Goal: Task Accomplishment & Management: Complete application form

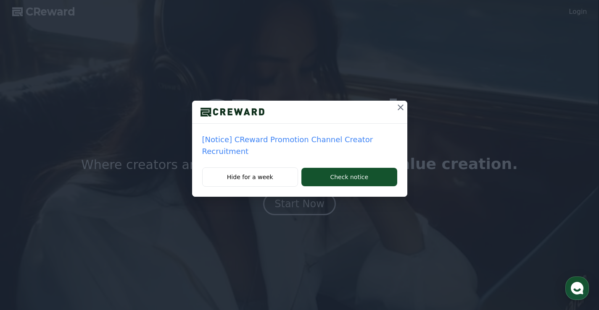
click at [297, 140] on p "[Notice] CReward Promotion Channel Creator Recruitment" at bounding box center [299, 146] width 195 height 24
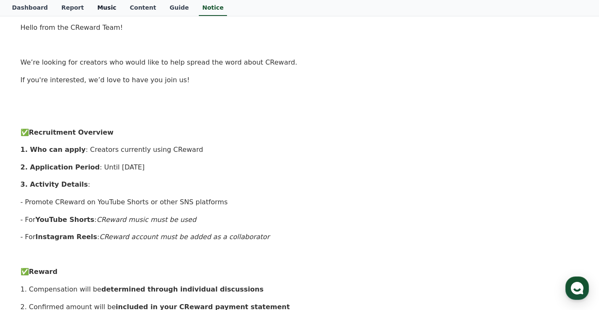
scroll to position [122, 0]
click at [27, 5] on link "Dashboard" at bounding box center [29, 8] width 49 height 16
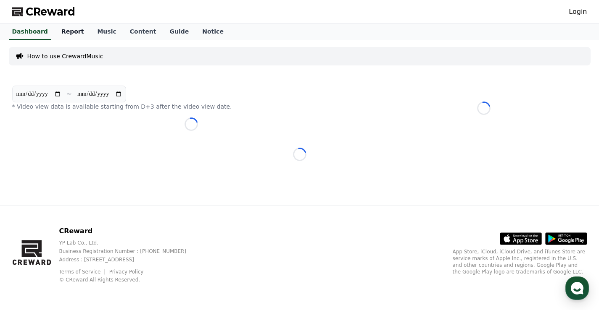
click at [74, 32] on link "Report" at bounding box center [73, 32] width 36 height 16
click at [60, 53] on p "How to use CrewardMusic" at bounding box center [65, 56] width 76 height 8
click at [59, 55] on p "How to use CrewardMusic" at bounding box center [65, 56] width 76 height 8
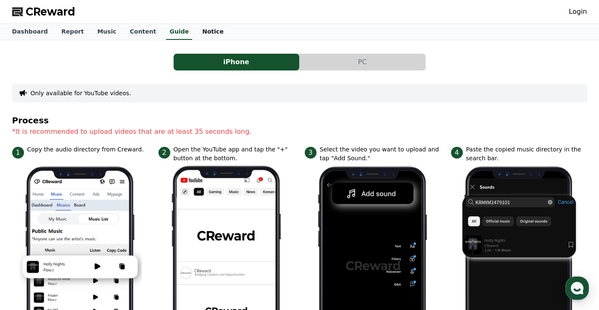
click at [195, 29] on link "Notice" at bounding box center [212, 32] width 35 height 16
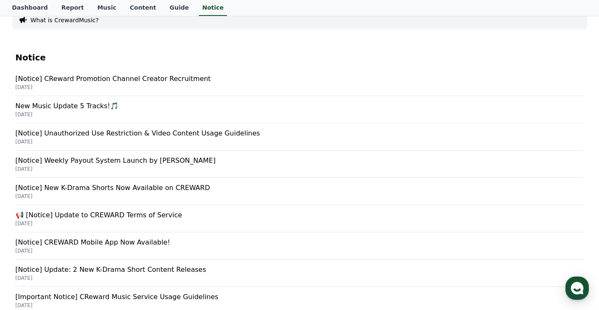
scroll to position [84, 0]
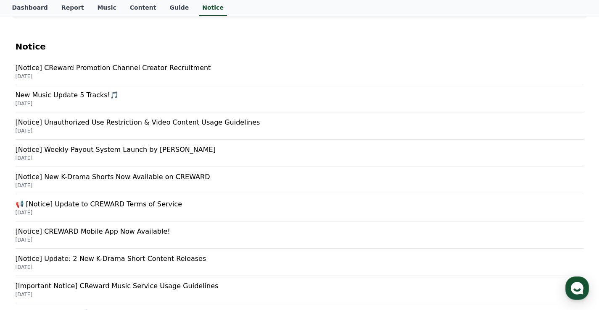
click at [139, 118] on p "[Notice] Unauthorized Use Restriction & Video Content Usage Guidelines" at bounding box center [300, 123] width 568 height 10
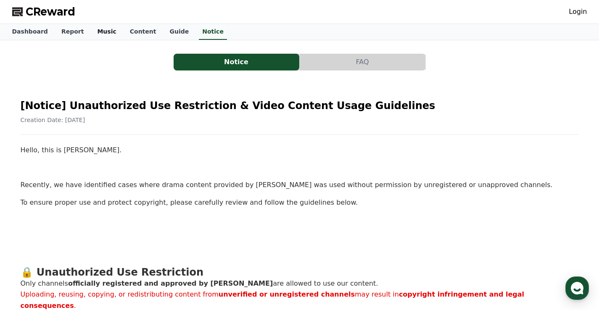
click at [100, 33] on link "Music" at bounding box center [106, 32] width 32 height 16
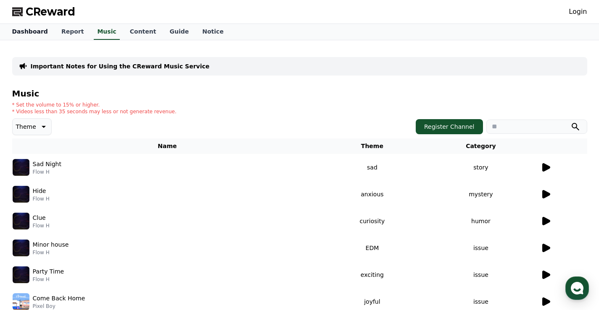
click at [35, 33] on link "Dashboard" at bounding box center [29, 32] width 49 height 16
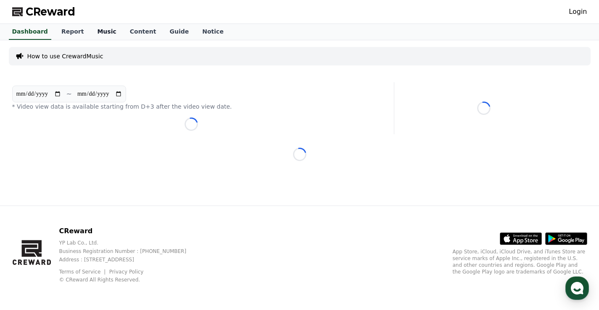
click at [90, 29] on link "Music" at bounding box center [106, 32] width 32 height 16
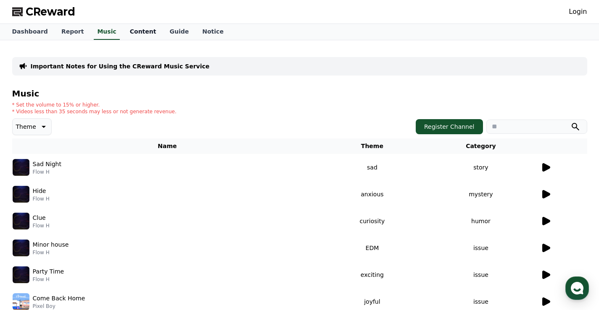
click at [123, 31] on link "Content" at bounding box center [143, 32] width 40 height 16
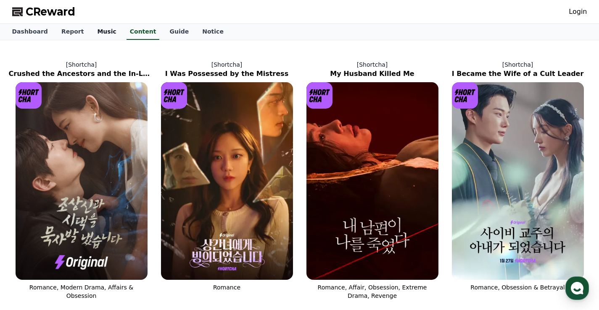
click at [90, 31] on link "Music" at bounding box center [106, 32] width 32 height 16
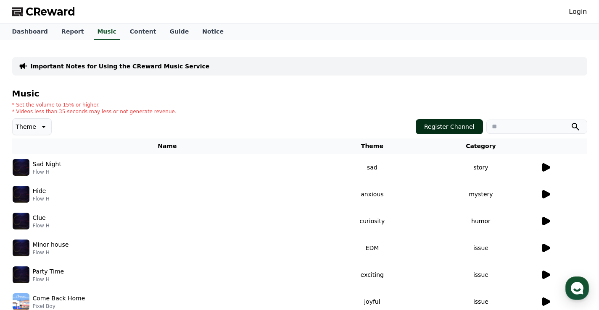
click at [444, 123] on button "Register Channel" at bounding box center [448, 126] width 67 height 15
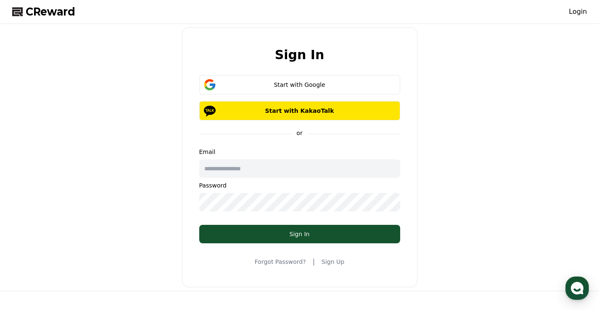
click at [126, 30] on div "Sign In Start with Google Start with KakaoTalk or Email Password Sign In Forgot…" at bounding box center [299, 157] width 581 height 260
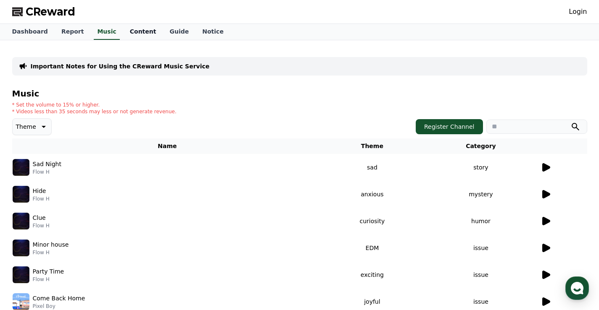
click at [124, 29] on link "Content" at bounding box center [143, 32] width 40 height 16
